Goal: Transaction & Acquisition: Purchase product/service

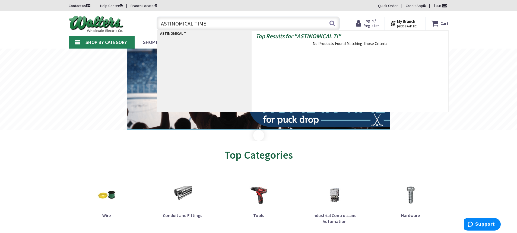
type input "ASTINOMICAL TIMER"
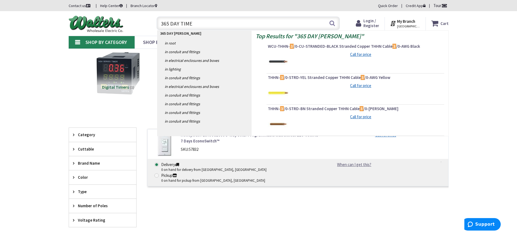
type input "365 DAY TIMER"
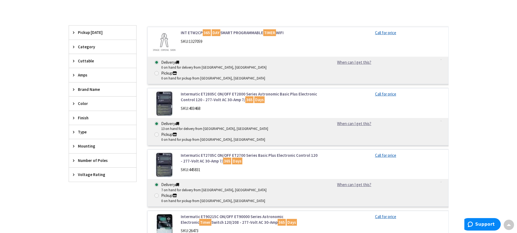
scroll to position [81, 0]
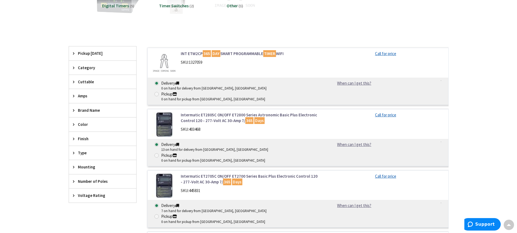
click at [222, 112] on link "Intermatic ET2805C ON/OFF ET2800 Series Astronomic Basic Plus Electronic Contro…" at bounding box center [250, 118] width 138 height 12
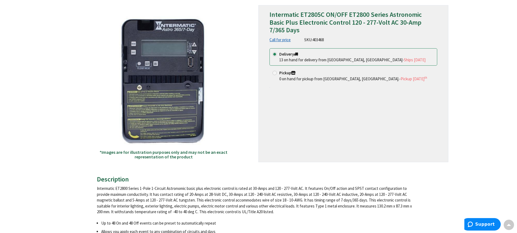
scroll to position [27, 0]
